Goal: Information Seeking & Learning: Learn about a topic

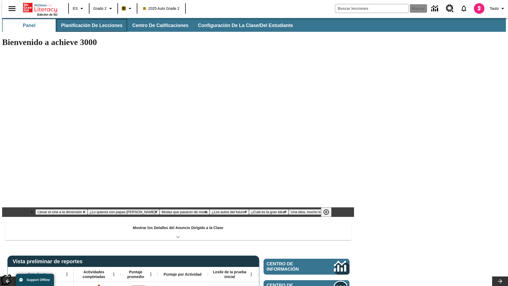
click at [89, 25] on button "Planificación de lecciones" at bounding box center [92, 25] width 70 height 13
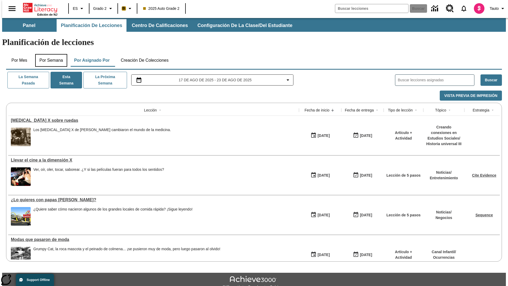
click at [50, 54] on button "Por semana" at bounding box center [51, 60] width 32 height 13
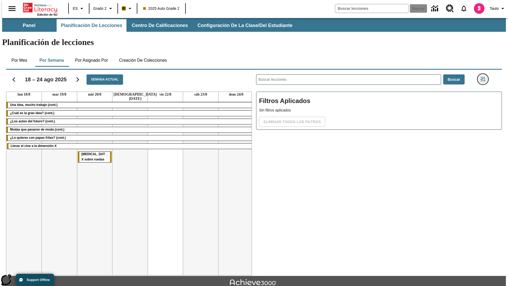
click at [485, 77] on icon "Menú lateral de filtros" at bounding box center [483, 79] width 5 height 5
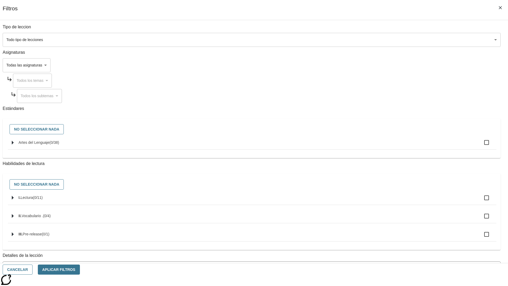
click at [381, 239] on body "Saltar al contenido principal Edición de NJ ES Grado 2 B 2025 Auto Grade 2 Busc…" at bounding box center [254, 164] width 504 height 292
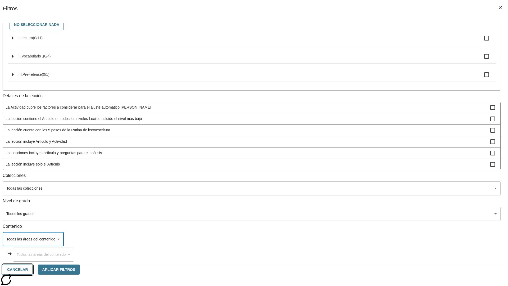
click at [33, 270] on button "Cancelar" at bounding box center [18, 270] width 30 height 10
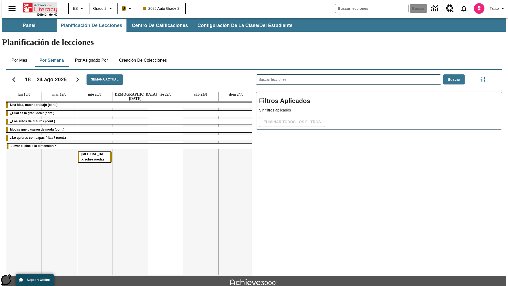
click at [38, 7] on icon "Portada" at bounding box center [40, 7] width 35 height 11
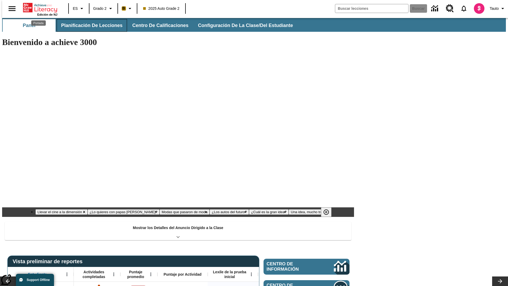
click at [89, 25] on button "Planificación de lecciones" at bounding box center [92, 25] width 70 height 13
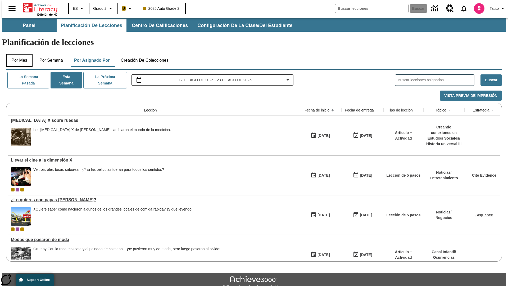
click at [17, 54] on button "Por mes" at bounding box center [19, 60] width 26 height 13
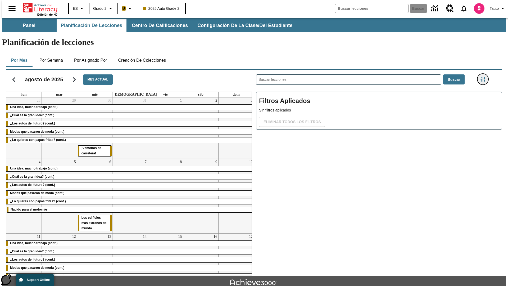
click at [485, 77] on icon "Menú lateral de filtros" at bounding box center [483, 79] width 5 height 5
